Goal: Information Seeking & Learning: Learn about a topic

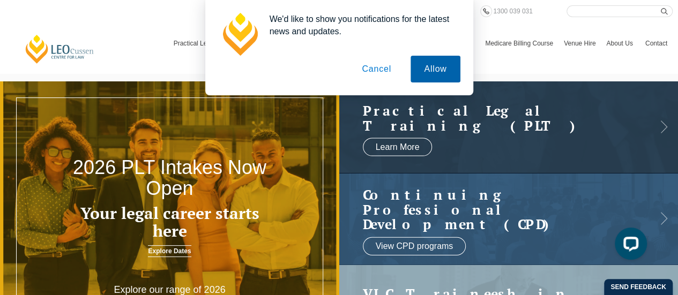
click at [423, 62] on button "Allow" at bounding box center [435, 69] width 49 height 27
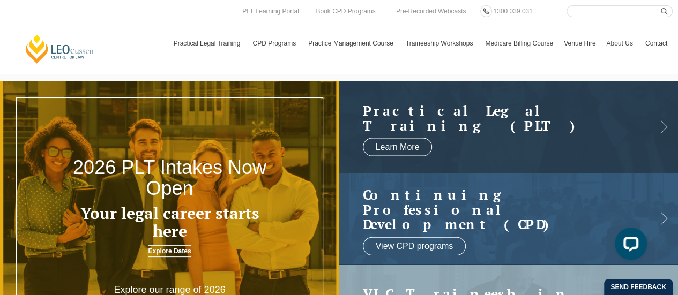
click at [584, 13] on input "Search here" at bounding box center [619, 11] width 106 height 12
type input "payment"
click at [661, 5] on button "submit" at bounding box center [667, 11] width 12 height 12
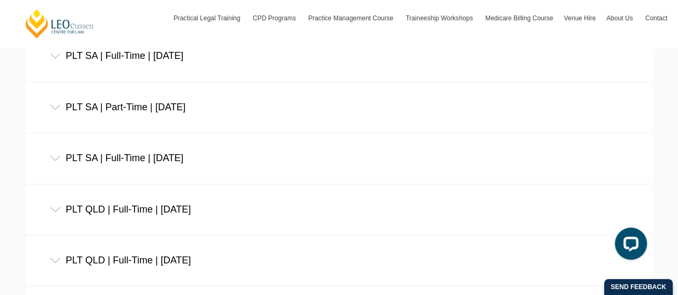
scroll to position [3409, 0]
